Goal: Contribute content: Contribute content

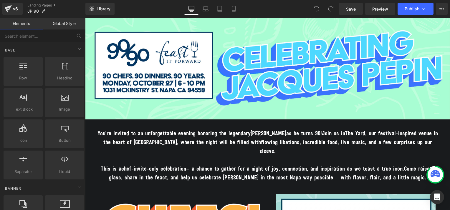
scroll to position [254, 0]
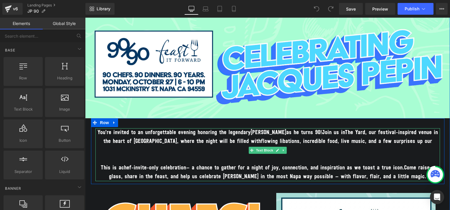
click at [117, 164] on p "This is a chef-invite-only celebration — a chance to gather for a night of joy,…" at bounding box center [267, 173] width 344 height 18
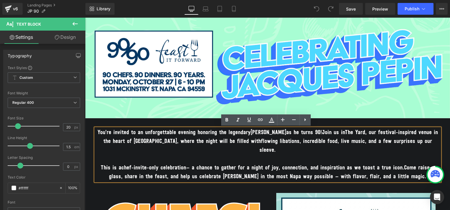
click at [116, 164] on p "This is a chef-invite-only celebration — a chance to gather for a night of joy,…" at bounding box center [267, 173] width 344 height 18
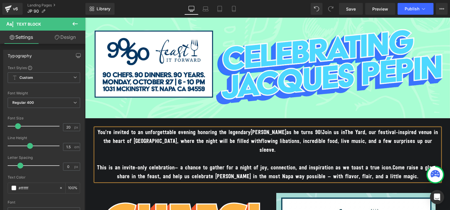
click at [128, 165] on span "nvite-only celebration" at bounding box center [149, 168] width 51 height 6
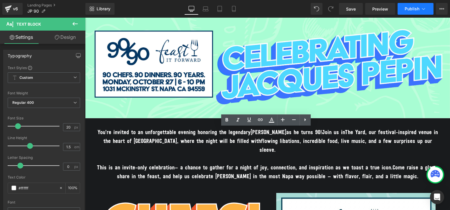
click at [409, 8] on span "Publish" at bounding box center [411, 8] width 15 height 5
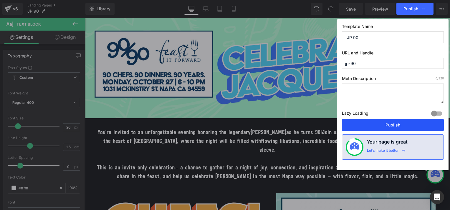
click at [380, 123] on button "Publish" at bounding box center [393, 125] width 102 height 12
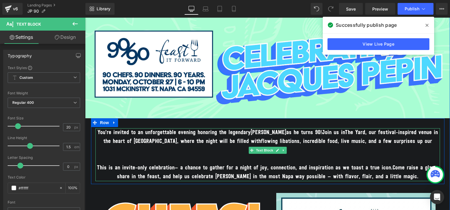
click at [265, 132] on span "Jacques Pépin" at bounding box center [268, 133] width 36 height 6
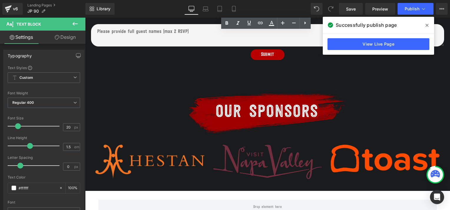
scroll to position [638, 0]
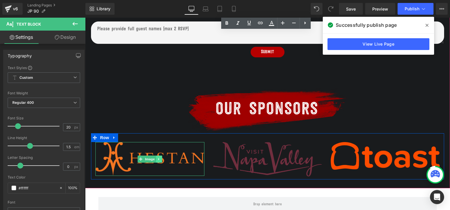
click at [157, 157] on icon at bounding box center [158, 159] width 3 height 4
click at [140, 156] on link "Image" at bounding box center [137, 159] width 18 height 7
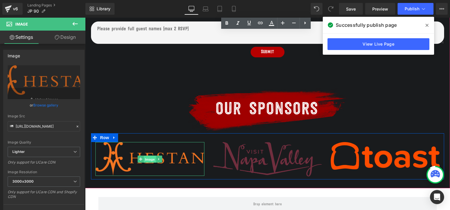
click at [146, 156] on span "Image" at bounding box center [150, 159] width 12 height 7
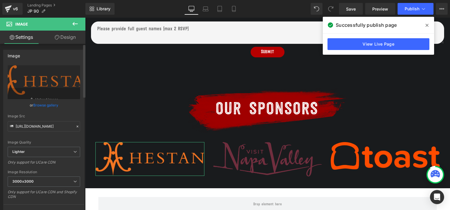
click at [51, 105] on link "Browse gallery" at bounding box center [45, 105] width 25 height 10
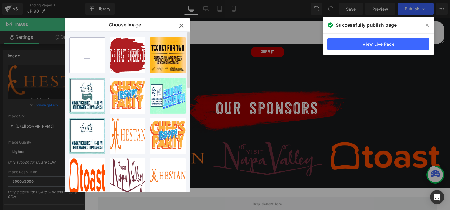
click at [88, 54] on input "file" at bounding box center [86, 55] width 35 height 35
click at [84, 59] on input "file" at bounding box center [86, 55] width 35 height 35
click at [177, 24] on icon "button" at bounding box center [181, 25] width 9 height 9
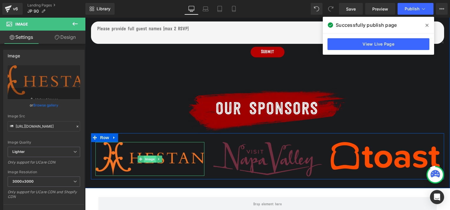
click at [149, 156] on span "Image" at bounding box center [150, 159] width 12 height 7
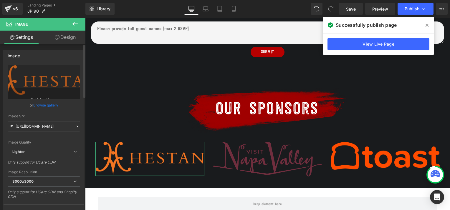
click at [50, 104] on link "Browse gallery" at bounding box center [45, 105] width 25 height 10
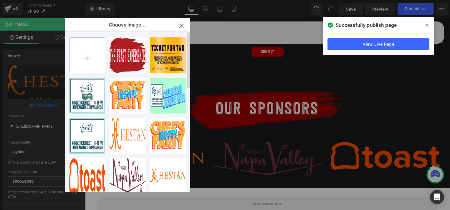
click at [85, 55] on input "file" at bounding box center [86, 55] width 35 height 35
type input "C:\fakepath\Badger_Lockup_Blk_Gold.png"
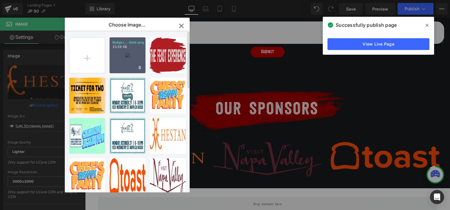
click at [126, 56] on div "Badger_...Gold.png 23.59 KB" at bounding box center [127, 55] width 36 height 36
type input "https://ucarecdn.com/98375dfb-73c2-4f55-8248-fd19d7acf00e/-/format/auto/-/previ…"
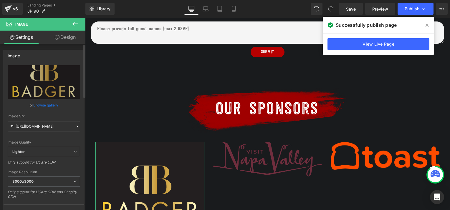
click at [49, 106] on link "Browse gallery" at bounding box center [45, 105] width 25 height 10
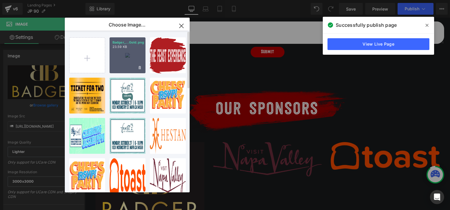
click at [184, 23] on icon "button" at bounding box center [181, 25] width 9 height 9
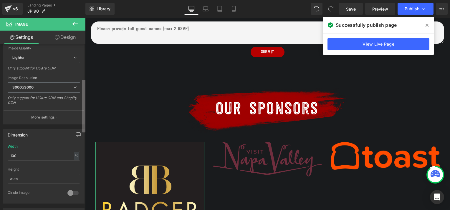
scroll to position [111, 0]
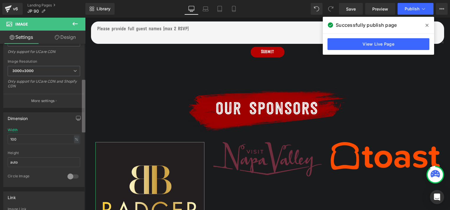
click at [82, 124] on b at bounding box center [84, 106] width 4 height 53
drag, startPoint x: 26, startPoint y: 138, endPoint x: 8, endPoint y: 137, distance: 18.3
click at [8, 137] on input "100" at bounding box center [44, 140] width 72 height 10
type input "50"
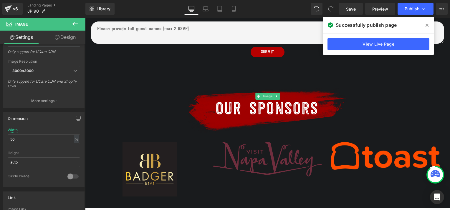
click at [386, 96] on div at bounding box center [267, 96] width 353 height 74
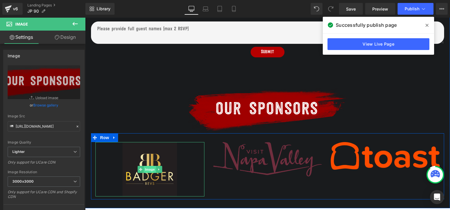
click at [146, 166] on span "Image" at bounding box center [150, 169] width 12 height 7
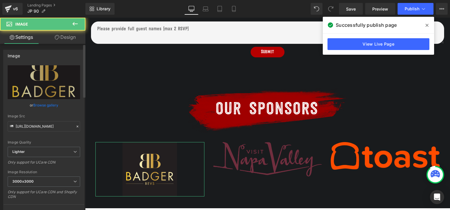
click at [46, 104] on link "Browse gallery" at bounding box center [45, 105] width 25 height 10
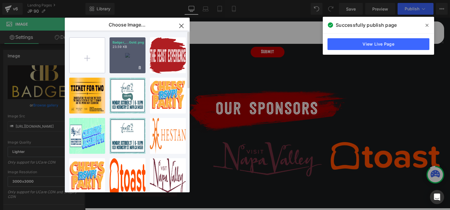
click at [92, 58] on input "file" at bounding box center [86, 55] width 35 height 35
type input "C:\fakepath\Photoroom_20250910_104330.PNG"
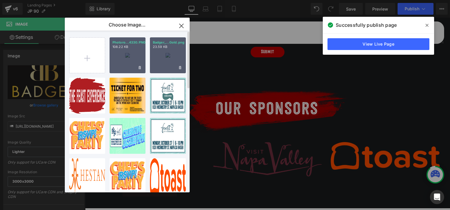
click at [122, 59] on div "Photoro...4330.PNG 108.22 KB" at bounding box center [127, 55] width 36 height 36
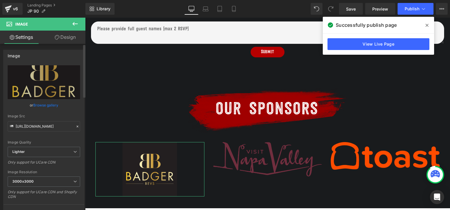
click at [45, 106] on link "Browse gallery" at bounding box center [45, 105] width 25 height 10
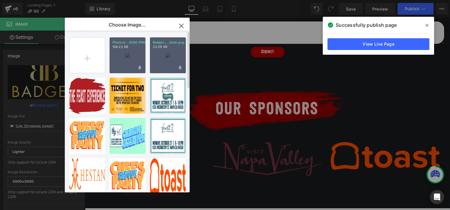
click at [119, 62] on div "Photoro...4330.PNG 108.22 KB" at bounding box center [127, 55] width 36 height 36
type input "https://ucarecdn.com/c39ce4e8-99d8-491e-bbb9-64e165f840f9/-/format/auto/-/previ…"
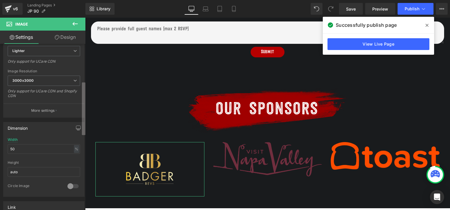
scroll to position [117, 0]
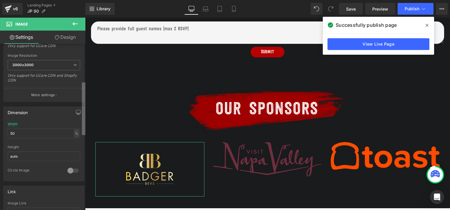
click at [83, 111] on b at bounding box center [84, 108] width 4 height 53
drag, startPoint x: 20, startPoint y: 132, endPoint x: 1, endPoint y: 134, distance: 19.0
click at [1, 134] on div "Dimension 50% Width 50 % % px auto Height auto 0 Circle Image" at bounding box center [44, 141] width 88 height 79
type input "70"
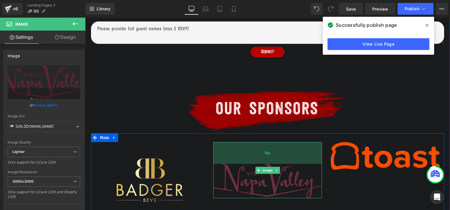
drag, startPoint x: 265, startPoint y: 133, endPoint x: 267, endPoint y: 155, distance: 21.9
click at [267, 155] on div "Image 74px" at bounding box center [267, 170] width 109 height 56
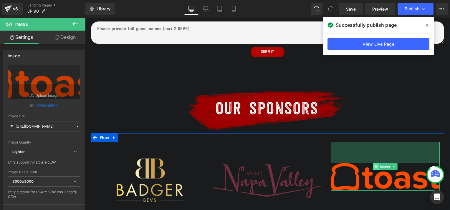
drag, startPoint x: 371, startPoint y: 134, endPoint x: 372, endPoint y: 155, distance: 20.9
click at [372, 155] on div "Image 71px" at bounding box center [385, 166] width 109 height 49
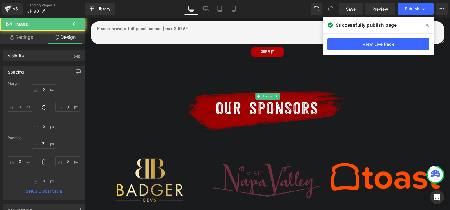
click at [370, 88] on div at bounding box center [267, 96] width 353 height 74
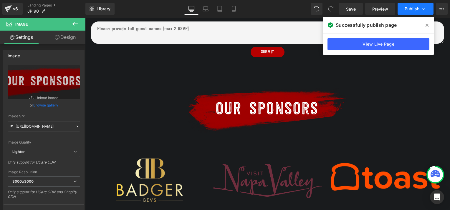
click at [409, 10] on span "Publish" at bounding box center [411, 8] width 15 height 5
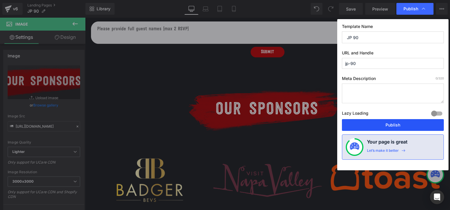
click at [357, 124] on button "Publish" at bounding box center [393, 125] width 102 height 12
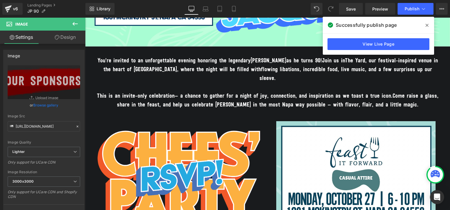
scroll to position [298, 0]
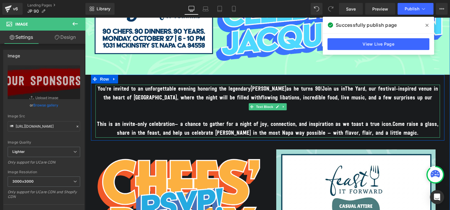
click at [322, 88] on span "Join us in" at bounding box center [333, 89] width 23 height 6
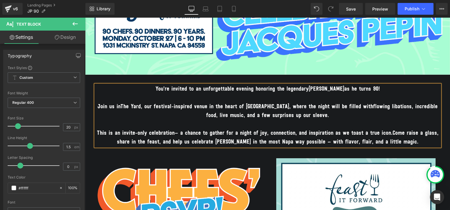
drag, startPoint x: 152, startPoint y: 90, endPoint x: 385, endPoint y: 87, distance: 233.1
click at [385, 87] on p "You’re invited to an unforgettable evening honoring the legendary Jacques Pépin…" at bounding box center [267, 89] width 344 height 9
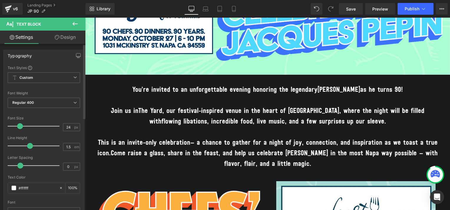
click at [19, 127] on span at bounding box center [20, 126] width 6 height 6
type input "20"
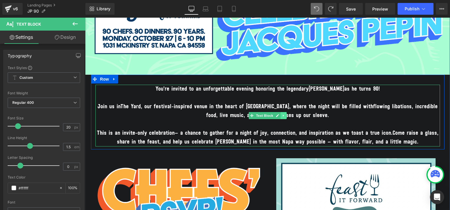
click at [283, 116] on icon at bounding box center [283, 116] width 1 height 2
click at [278, 116] on icon at bounding box center [279, 115] width 3 height 3
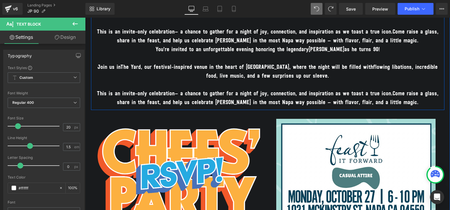
scroll to position [403, 0]
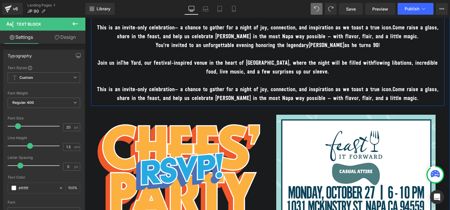
click at [209, 74] on p "Join us in The Yard , our festival-inspired venue in the heart of Napa, where t…" at bounding box center [267, 68] width 344 height 18
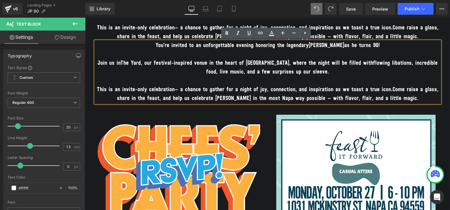
drag, startPoint x: 152, startPoint y: 46, endPoint x: 387, endPoint y: 47, distance: 235.2
click at [387, 47] on p "You’re invited to an unforgettable evening honoring the legendary Jacques Pépin…" at bounding box center [267, 45] width 344 height 9
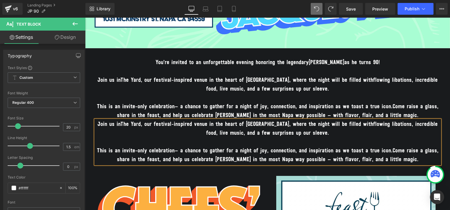
scroll to position [317, 0]
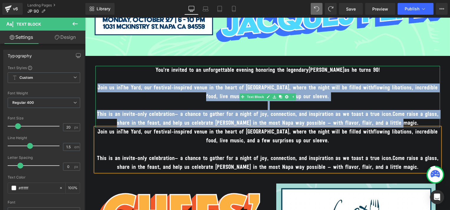
drag, startPoint x: 99, startPoint y: 88, endPoint x: 421, endPoint y: 124, distance: 324.5
click at [421, 124] on div "You’re invited to an unforgettable evening honoring the legendary Jacques Pépin…" at bounding box center [267, 97] width 344 height 62
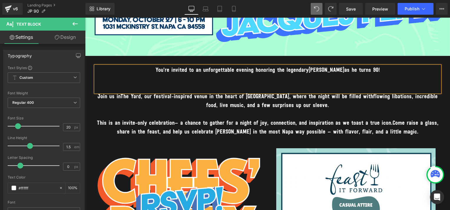
click at [388, 72] on p "You’re invited to an unforgettable evening honoring the legendary Jacques Pépin…" at bounding box center [267, 70] width 344 height 9
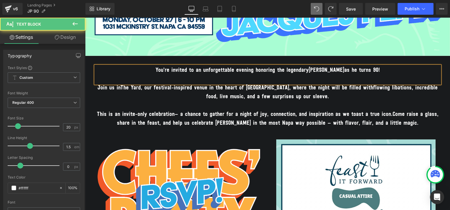
drag, startPoint x: 388, startPoint y: 72, endPoint x: 133, endPoint y: 70, distance: 255.2
click at [133, 70] on p "You’re invited to an unforgettable evening honoring the legendary Jacques Pépin…" at bounding box center [267, 70] width 344 height 9
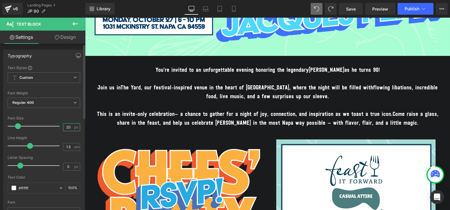
drag, startPoint x: 69, startPoint y: 127, endPoint x: 64, endPoint y: 127, distance: 5.9
click at [64, 127] on input "20" at bounding box center [68, 127] width 10 height 7
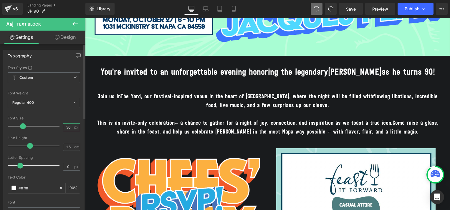
type input "3"
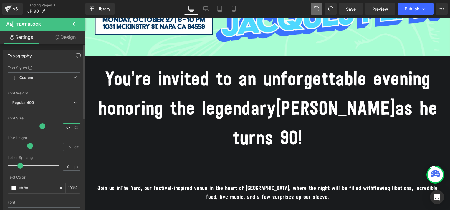
type input "6"
type input "27"
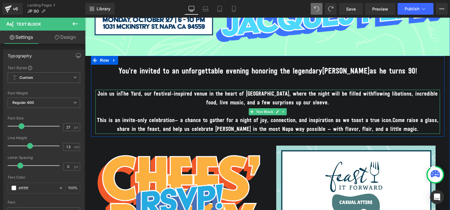
click at [154, 94] on span ", our festival-inspired venue in the heart of Napa, where the night will be fil…" at bounding box center [257, 94] width 232 height 6
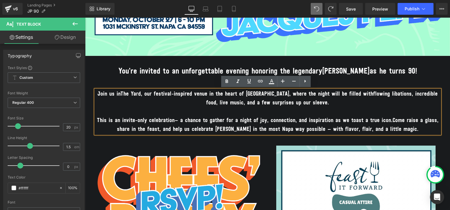
click at [345, 97] on span "flowing libations, incredible food, live music, and a few surprises up our slee…" at bounding box center [321, 98] width 231 height 15
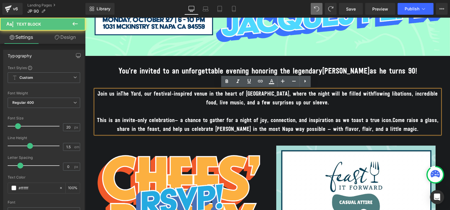
click at [321, 104] on p "Join us in The Yard , our festival-inspired venue in the heart of Napa, where t…" at bounding box center [267, 99] width 344 height 18
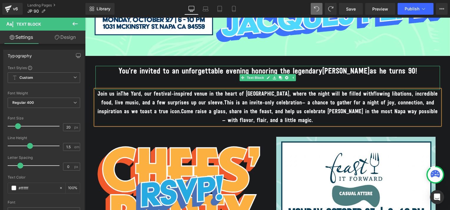
click at [343, 73] on span "Jacques Pépin" at bounding box center [345, 72] width 47 height 8
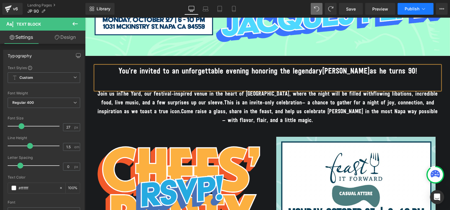
click at [409, 7] on span "Publish" at bounding box center [411, 8] width 15 height 5
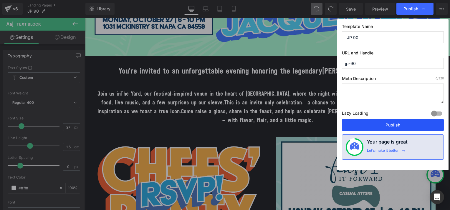
click at [367, 126] on button "Publish" at bounding box center [393, 125] width 102 height 12
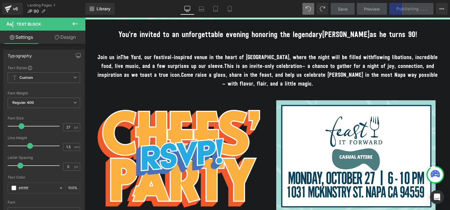
scroll to position [356, 0]
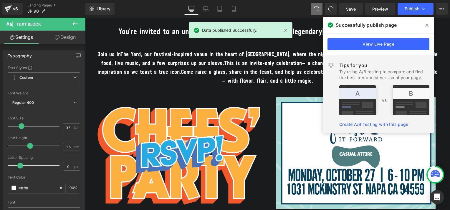
click at [427, 26] on icon at bounding box center [426, 25] width 3 height 5
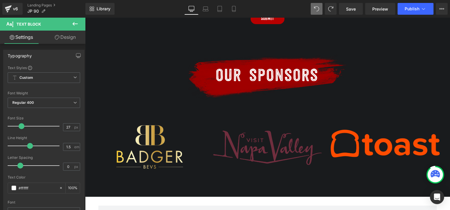
scroll to position [679, 0]
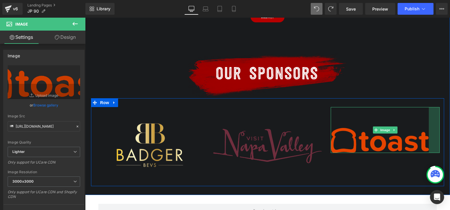
drag, startPoint x: 436, startPoint y: 143, endPoint x: 426, endPoint y: 143, distance: 10.6
click at [426, 143] on div "Image 71px 37px" at bounding box center [385, 130] width 109 height 46
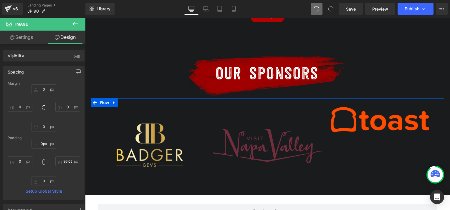
drag, startPoint x: 389, startPoint y: 109, endPoint x: 389, endPoint y: 102, distance: 6.8
click at [389, 102] on div "Image Image 74px Image 36px Row" at bounding box center [267, 142] width 353 height 88
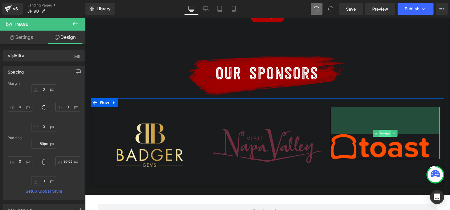
type input "88px"
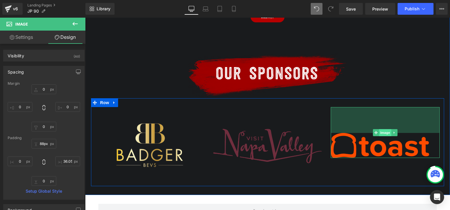
drag, startPoint x: 385, startPoint y: 108, endPoint x: 382, endPoint y: 134, distance: 26.0
click at [382, 134] on div "Image 88px 36px" at bounding box center [385, 132] width 109 height 51
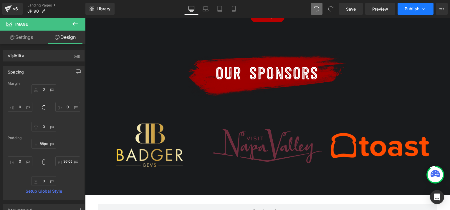
click at [406, 8] on span "Publish" at bounding box center [411, 8] width 15 height 5
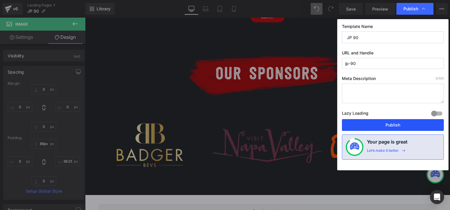
click at [395, 125] on button "Publish" at bounding box center [393, 125] width 102 height 12
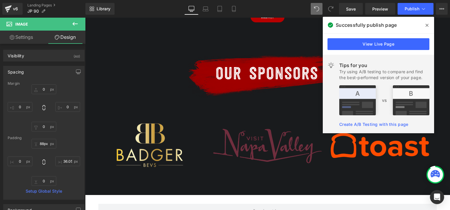
click at [426, 25] on icon at bounding box center [426, 25] width 3 height 5
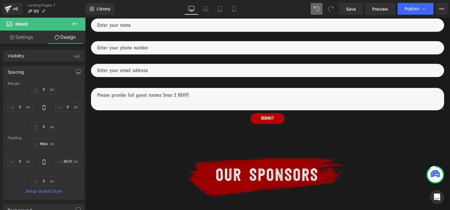
scroll to position [496, 0]
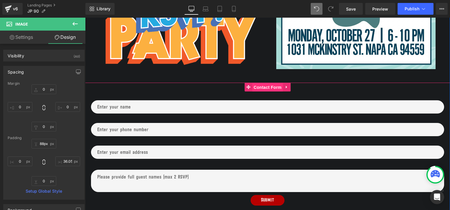
click at [255, 87] on span "Contact Form" at bounding box center [267, 87] width 31 height 9
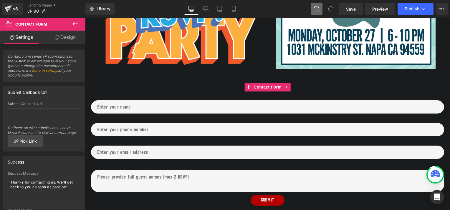
scroll to position [34, 0]
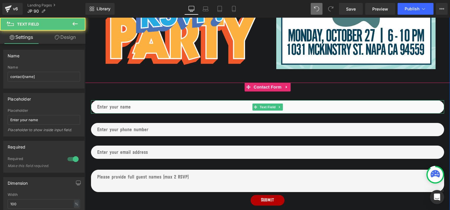
click at [118, 108] on input "text" at bounding box center [267, 106] width 353 height 13
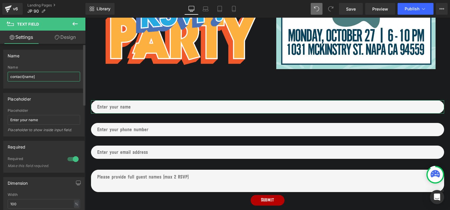
drag, startPoint x: 36, startPoint y: 76, endPoint x: 12, endPoint y: 76, distance: 23.8
click at [12, 76] on input "contact[name]" at bounding box center [44, 77] width 72 height 10
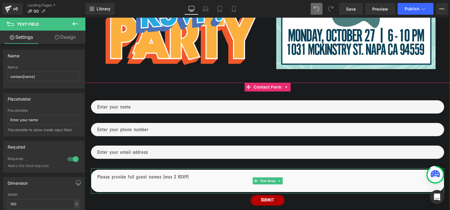
click at [127, 177] on textarea at bounding box center [267, 181] width 353 height 22
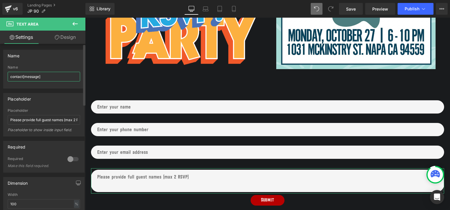
drag, startPoint x: 47, startPoint y: 76, endPoint x: 7, endPoint y: 77, distance: 40.3
click at [7, 77] on div "contact[message] Name contact[message]" at bounding box center [44, 76] width 81 height 23
click at [15, 77] on input "JP Guests" at bounding box center [44, 77] width 72 height 10
type input "JP EVENT Guests"
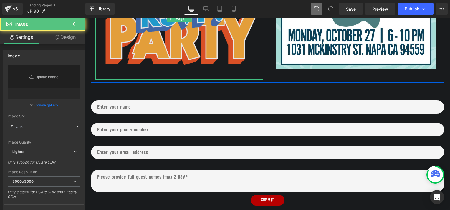
click at [140, 77] on img at bounding box center [179, 19] width 168 height 122
type input "https://ucarecdn.com/596ed544-52f0-423a-b1a8-b6d7413bf63a/-/format/auto/-/previ…"
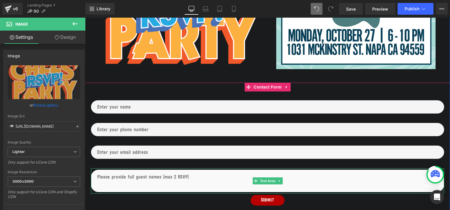
click at [118, 179] on textarea at bounding box center [267, 181] width 353 height 22
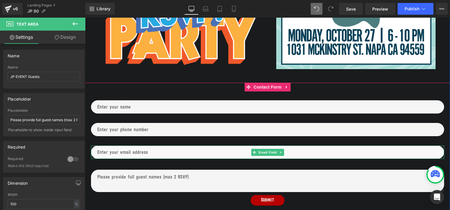
click at [127, 155] on input "email" at bounding box center [267, 152] width 353 height 13
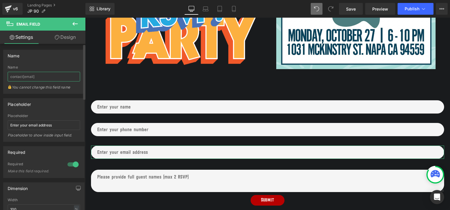
click at [43, 78] on input "contact[email]" at bounding box center [44, 77] width 72 height 10
click at [19, 77] on input "contact[email]" at bounding box center [44, 77] width 72 height 10
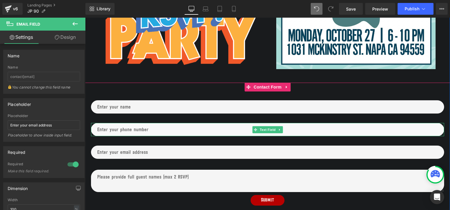
click at [122, 128] on input "text" at bounding box center [267, 129] width 353 height 13
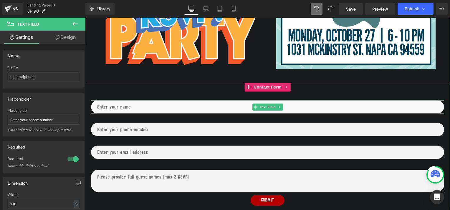
click at [96, 107] on input "text" at bounding box center [267, 106] width 353 height 13
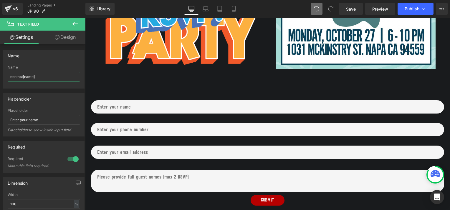
drag, startPoint x: 35, startPoint y: 76, endPoint x: -1, endPoint y: 76, distance: 36.5
click at [0, 76] on html "Contact Form You are previewing how the will restyle your page. You can not edi…" at bounding box center [225, 105] width 450 height 210
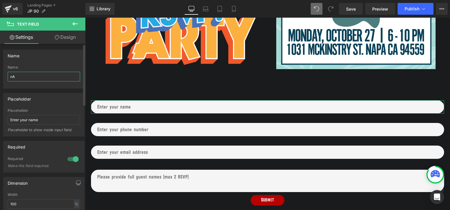
type input "n"
type input "NAME"
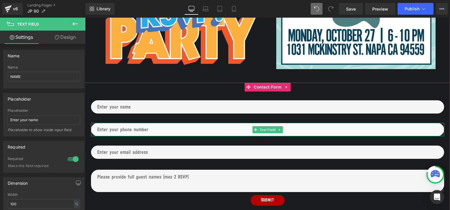
click at [131, 129] on input "text" at bounding box center [267, 129] width 353 height 13
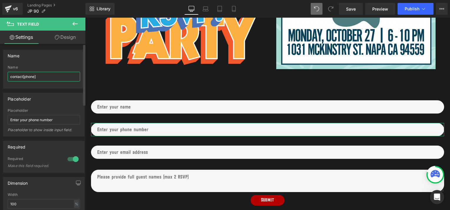
click at [38, 75] on input "contact[phone]" at bounding box center [44, 77] width 72 height 10
drag, startPoint x: 38, startPoint y: 75, endPoint x: 7, endPoint y: 75, distance: 30.3
click at [8, 75] on input "contact[phone]" at bounding box center [44, 77] width 72 height 10
type input "NUMBER"
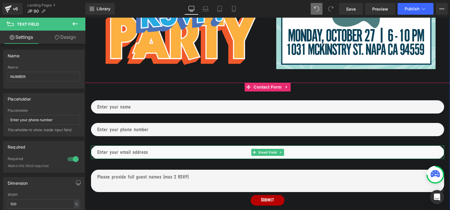
click at [106, 154] on input "email" at bounding box center [267, 152] width 353 height 13
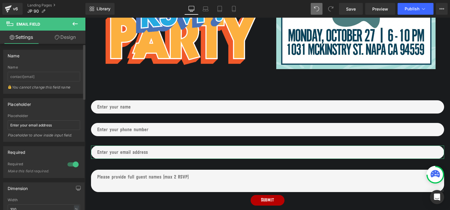
click at [42, 106] on div "Placeholder" at bounding box center [44, 104] width 81 height 11
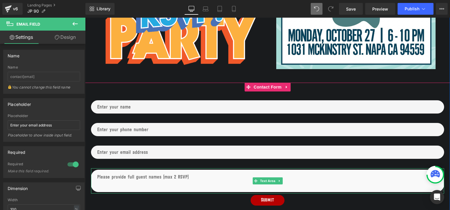
click at [117, 180] on textarea at bounding box center [267, 181] width 353 height 22
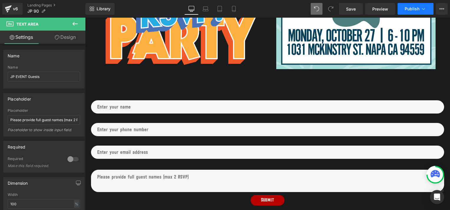
click at [407, 9] on span "Publish" at bounding box center [411, 8] width 15 height 5
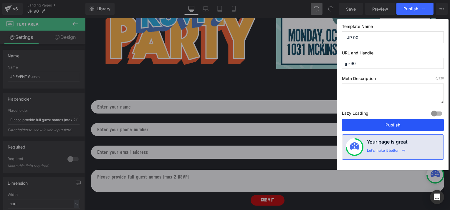
click at [380, 124] on button "Publish" at bounding box center [393, 125] width 102 height 12
